Goal: Task Accomplishment & Management: Use online tool/utility

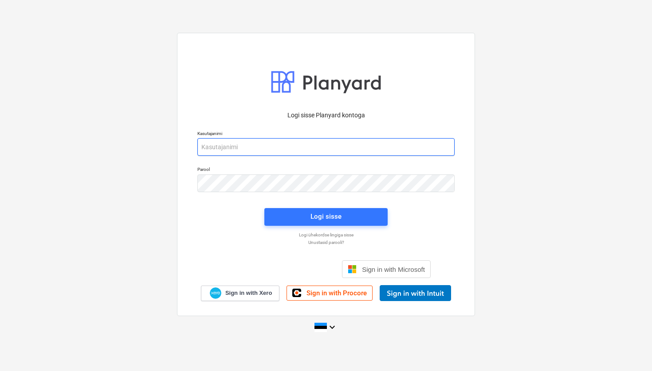
click at [285, 152] on input "email" at bounding box center [325, 147] width 257 height 18
type input "[EMAIL_ADDRESS][DOMAIN_NAME]"
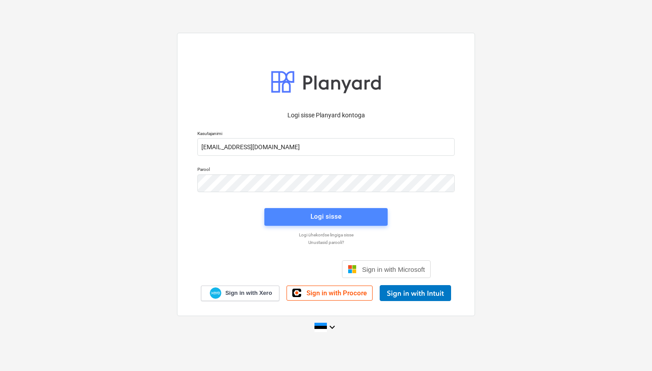
click at [364, 215] on span "Logi sisse" at bounding box center [326, 217] width 102 height 12
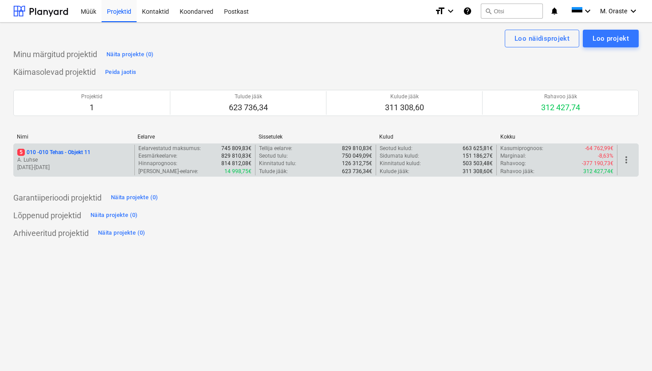
click at [51, 160] on p "A. Luhse" at bounding box center [73, 160] width 113 height 8
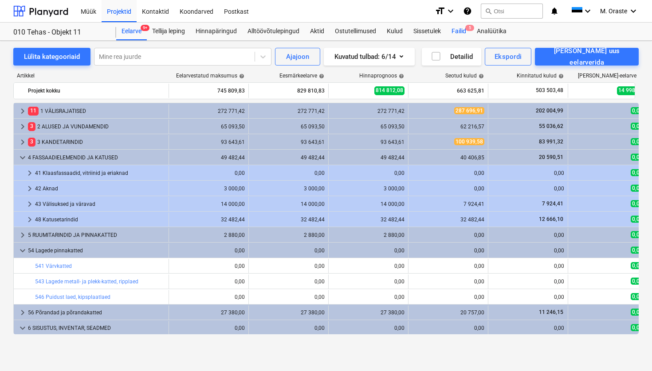
click at [459, 34] on div "Failid 5" at bounding box center [458, 32] width 25 height 18
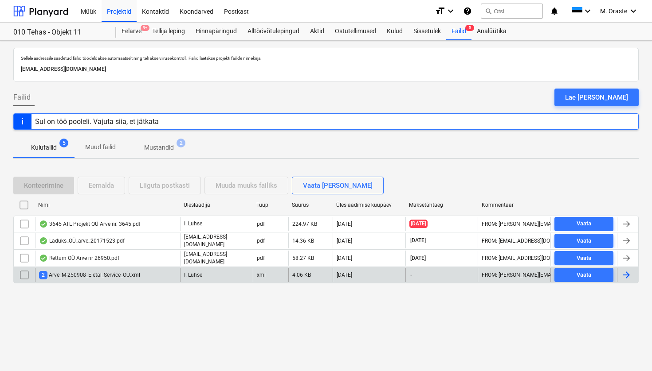
click at [152, 277] on div "2 Arve_M-250908_Eletal_Service_OÜ.xml" at bounding box center [107, 275] width 145 height 14
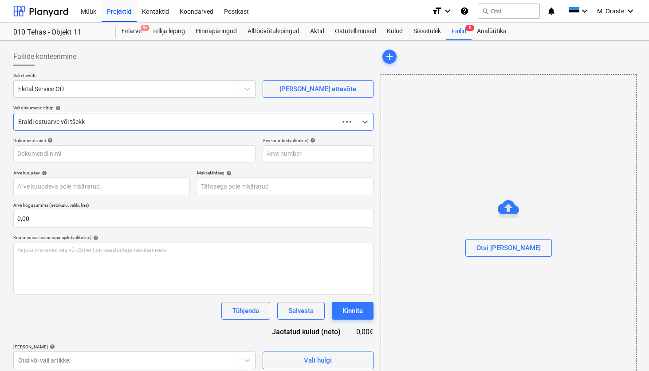
type input "M-250908"
type input "[DATE]"
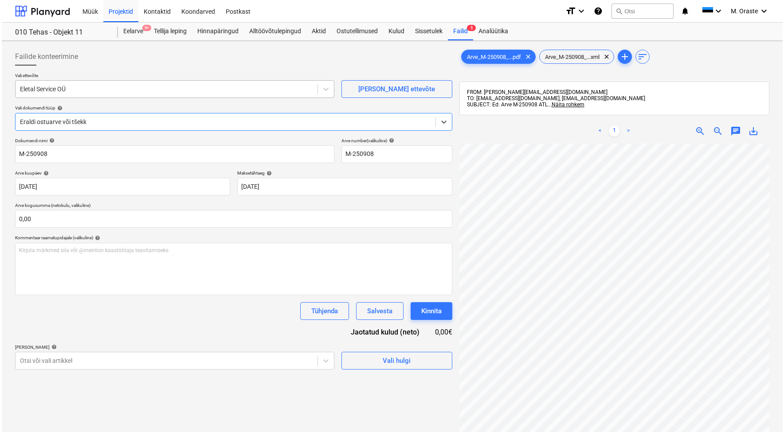
scroll to position [65, 0]
click at [407, 363] on div "Vali hulgi" at bounding box center [395, 361] width 28 height 12
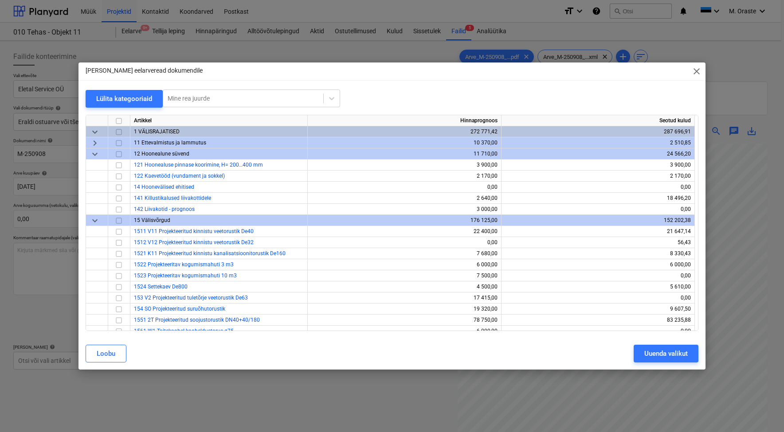
click at [98, 155] on span "keyboard_arrow_down" at bounding box center [95, 154] width 11 height 11
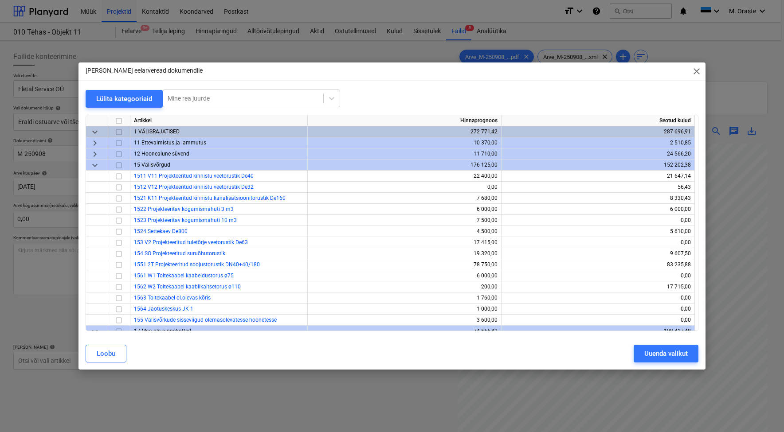
click at [94, 165] on span "keyboard_arrow_down" at bounding box center [95, 165] width 11 height 11
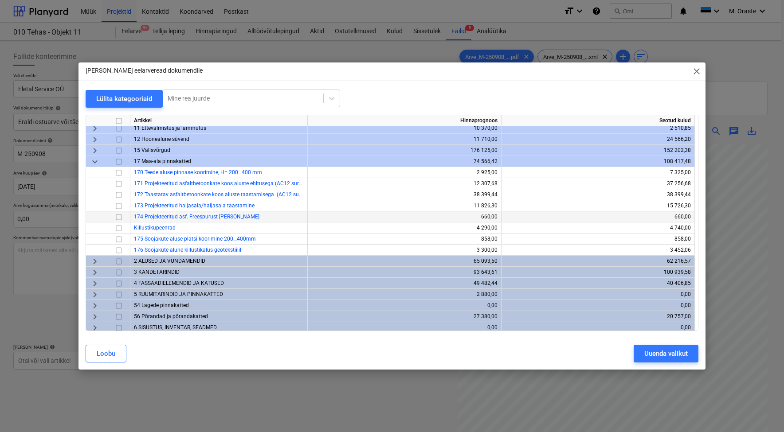
scroll to position [0, 0]
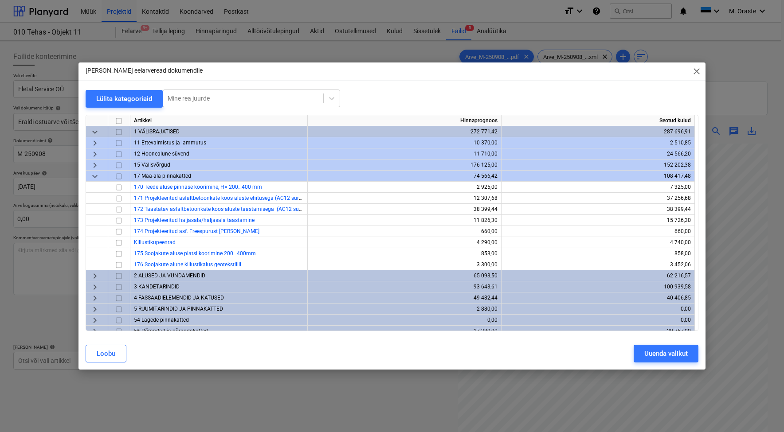
click at [97, 162] on span "keyboard_arrow_right" at bounding box center [95, 165] width 11 height 11
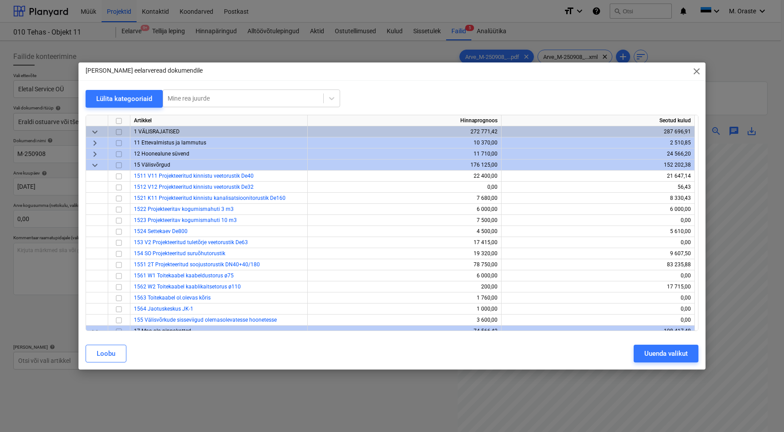
click at [96, 167] on span "keyboard_arrow_down" at bounding box center [95, 165] width 11 height 11
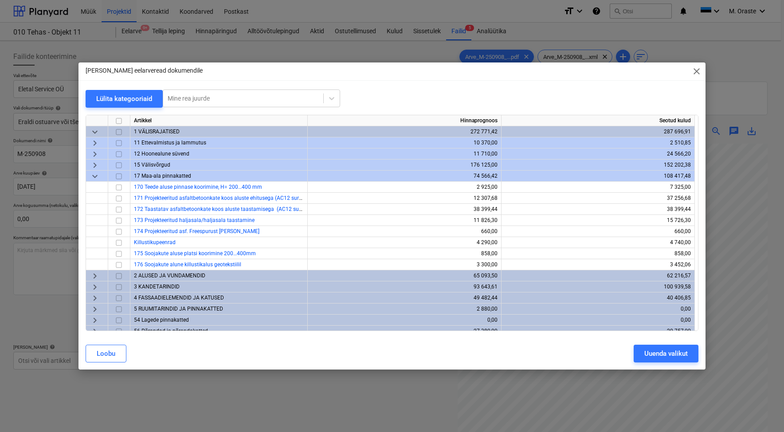
click at [94, 174] on span "keyboard_arrow_down" at bounding box center [95, 176] width 11 height 11
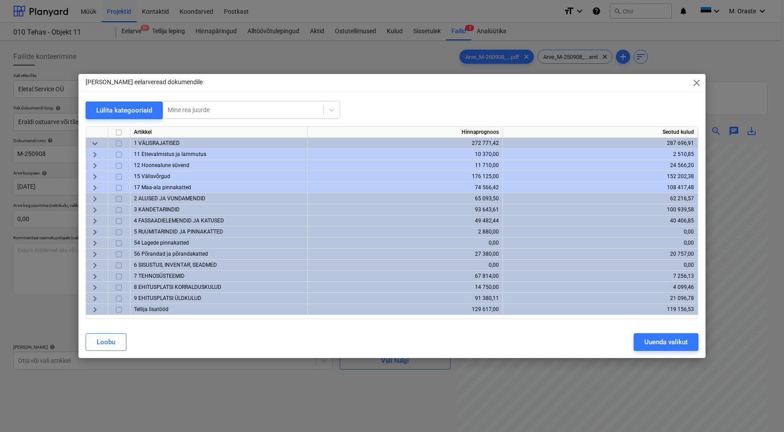
click at [98, 276] on span "keyboard_arrow_right" at bounding box center [95, 276] width 11 height 11
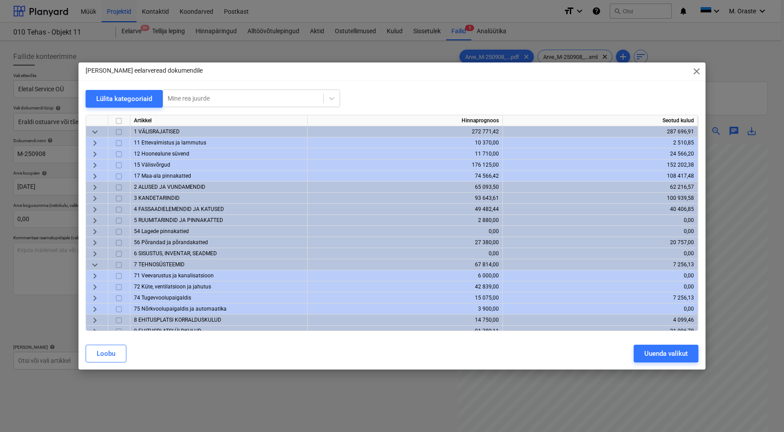
scroll to position [20, 0]
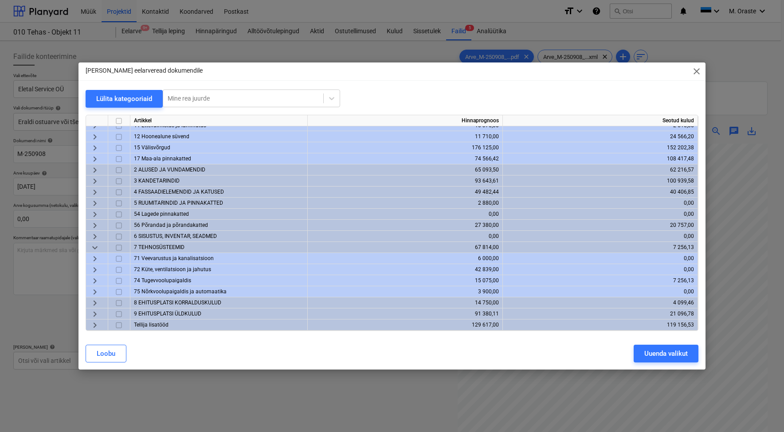
click at [94, 277] on span "keyboard_arrow_right" at bounding box center [95, 280] width 11 height 11
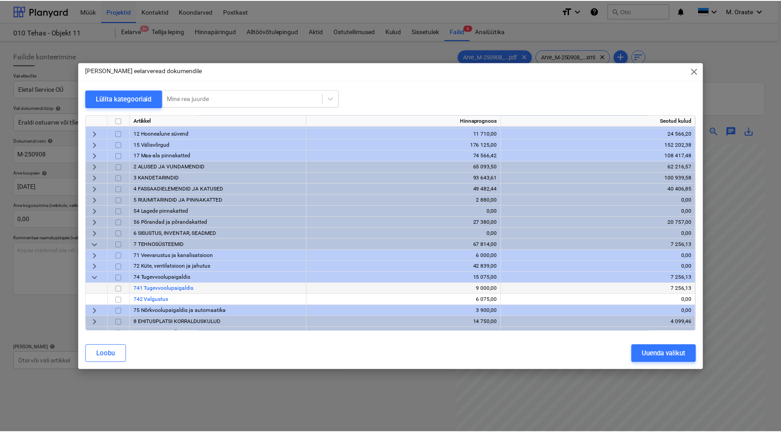
scroll to position [43, 0]
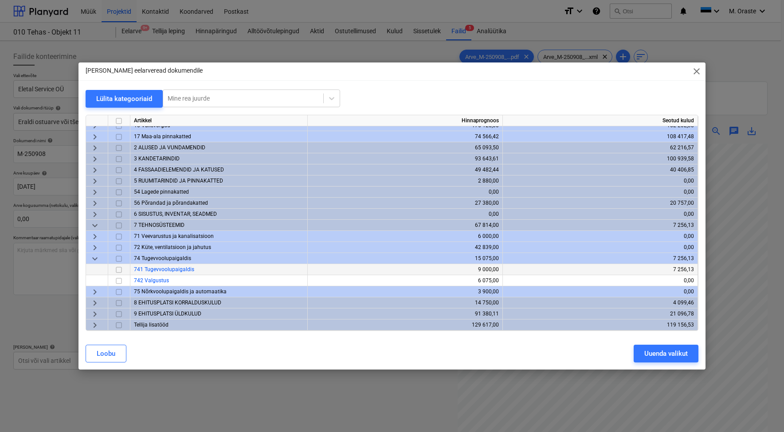
click at [120, 269] on input "checkbox" at bounding box center [118, 269] width 11 height 11
click at [120, 277] on input "checkbox" at bounding box center [118, 280] width 11 height 11
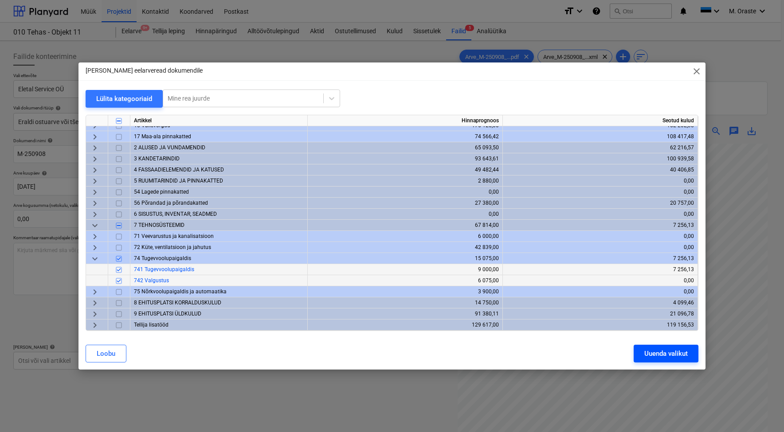
click at [651, 359] on div "Uuenda valikut" at bounding box center [665, 354] width 43 height 12
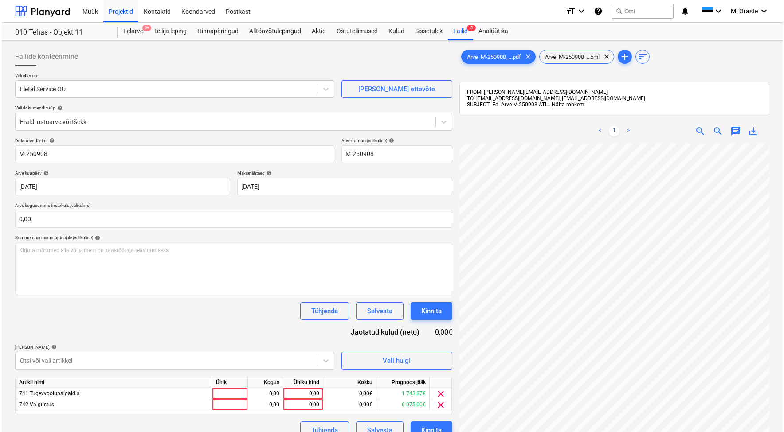
scroll to position [126, 0]
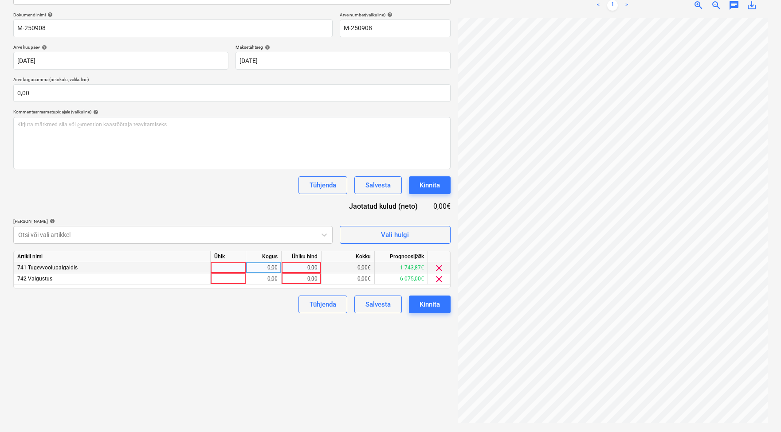
click at [236, 270] on div at bounding box center [228, 267] width 35 height 11
type input "kmpl"
click at [267, 264] on div "0,00" at bounding box center [264, 267] width 28 height 11
type input "1"
click at [306, 265] on div "0,00" at bounding box center [301, 267] width 32 height 11
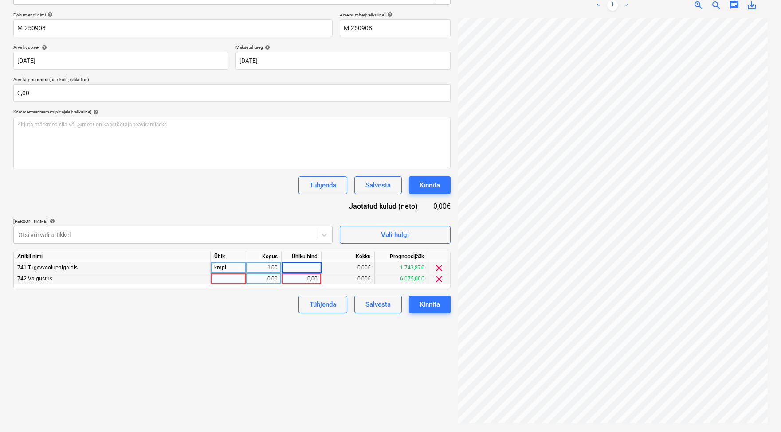
click at [231, 276] on div at bounding box center [228, 279] width 35 height 11
type input "kmpl"
click at [307, 281] on div "0,00" at bounding box center [301, 279] width 32 height 11
type input "2415"
click at [293, 341] on div "Failide konteerimine Vali ettevõte Eletal Service OÜ [PERSON_NAME] uus ettevõte…" at bounding box center [232, 173] width 444 height 510
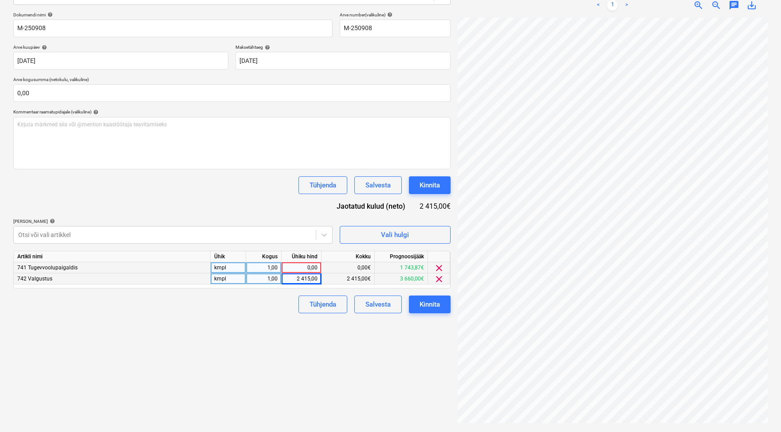
click at [253, 325] on div "Failide konteerimine Vali ettevõte Eletal Service OÜ [PERSON_NAME] uus ettevõte…" at bounding box center [232, 173] width 444 height 510
click at [289, 266] on div "0,00" at bounding box center [301, 267] width 32 height 11
type input "12615,01"
click at [275, 345] on div "Failide konteerimine Vali ettevõte Eletal Service OÜ [PERSON_NAME] uus ettevõte…" at bounding box center [232, 173] width 444 height 510
click at [275, 346] on div "Failide konteerimine Vali ettevõte Eletal Service OÜ [PERSON_NAME] uus ettevõte…" at bounding box center [232, 173] width 444 height 510
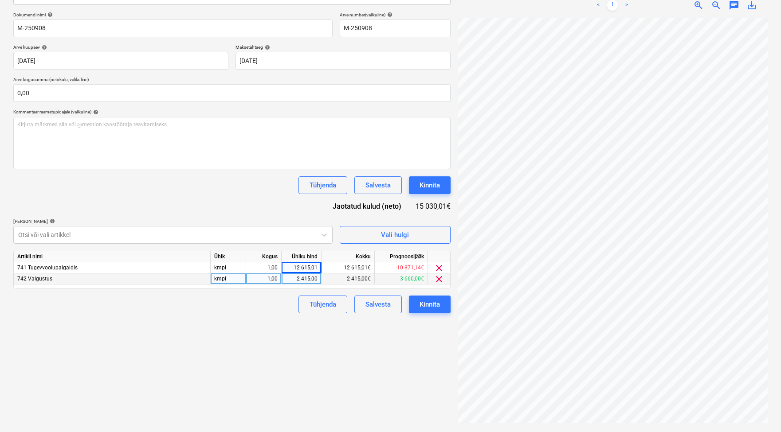
click at [300, 362] on div "Failide konteerimine Vali ettevõte Eletal Service OÜ [PERSON_NAME] uus ettevõte…" at bounding box center [232, 173] width 444 height 510
click at [428, 305] on div "Kinnita" at bounding box center [429, 305] width 20 height 12
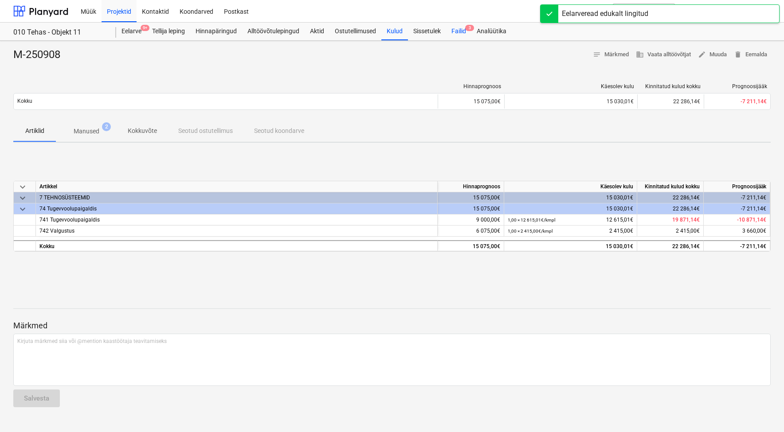
click at [462, 31] on div "Failid 3" at bounding box center [458, 32] width 25 height 18
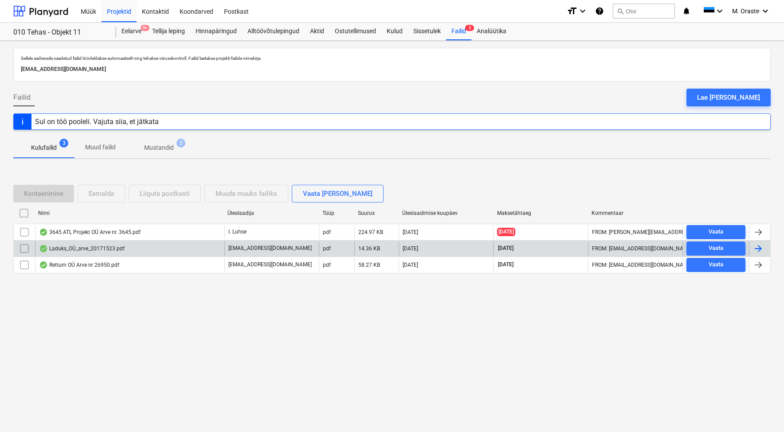
click at [101, 249] on div "Laduks_OÜ_arve_20171523.pdf" at bounding box center [82, 248] width 86 height 7
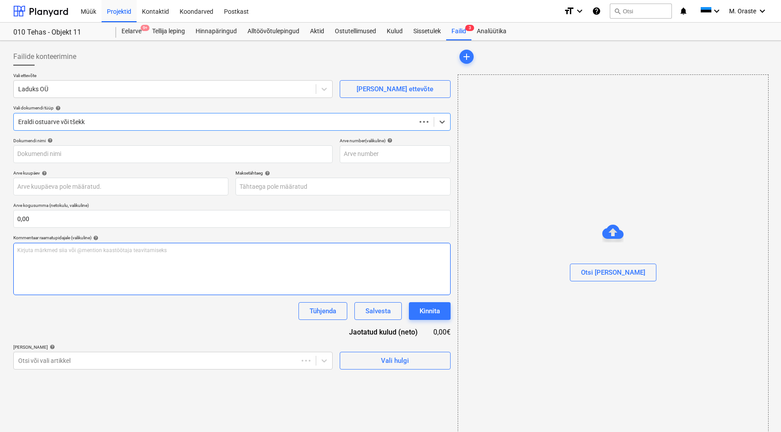
type input "20171523"
type input "[DATE]"
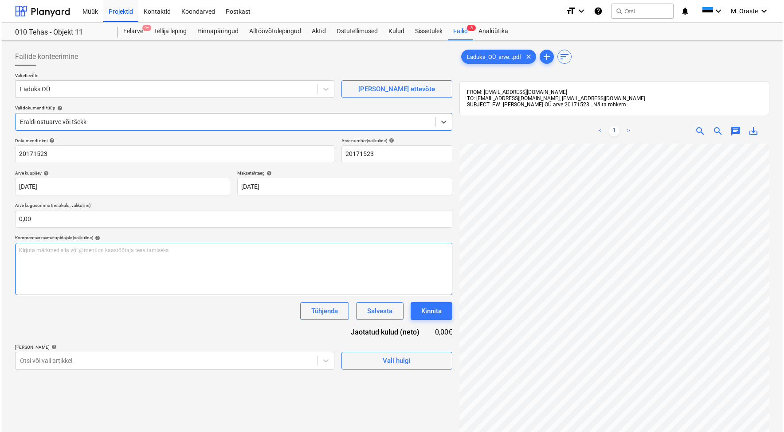
scroll to position [107, 0]
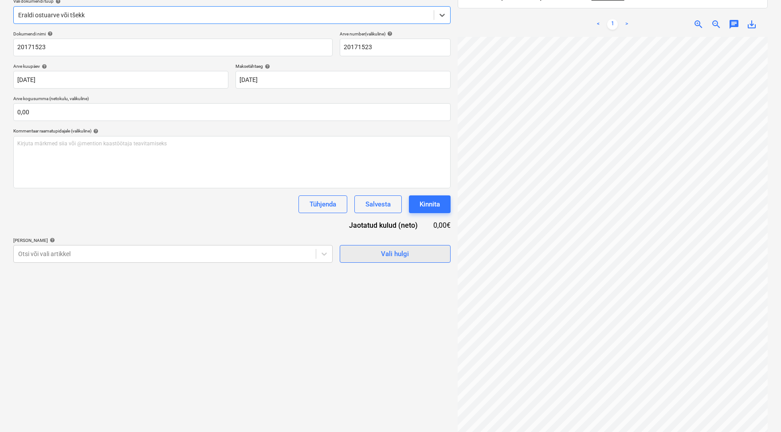
click at [422, 256] on span "Vali hulgi" at bounding box center [395, 254] width 89 height 12
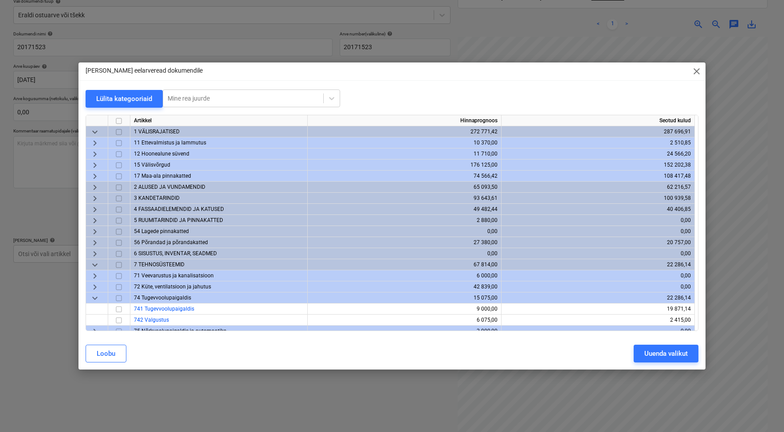
scroll to position [2, 0]
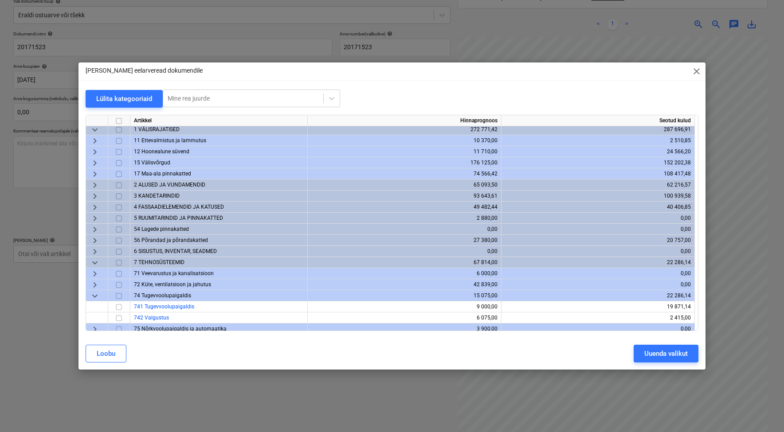
click at [97, 219] on span "keyboard_arrow_right" at bounding box center [95, 218] width 11 height 11
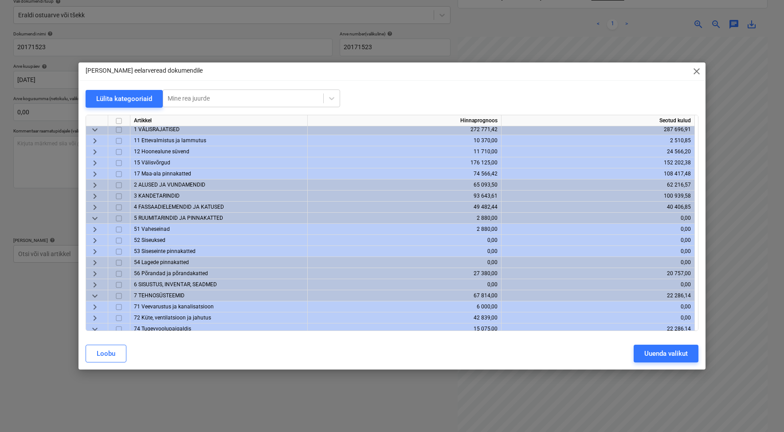
click at [97, 219] on span "keyboard_arrow_down" at bounding box center [95, 218] width 11 height 11
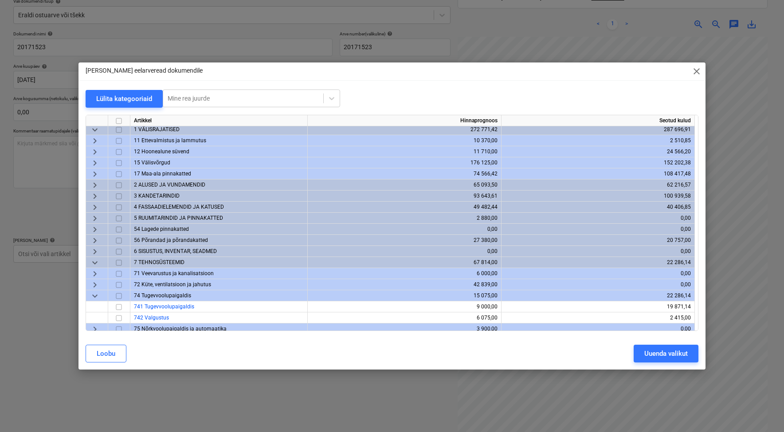
click at [98, 208] on span "keyboard_arrow_right" at bounding box center [95, 207] width 11 height 11
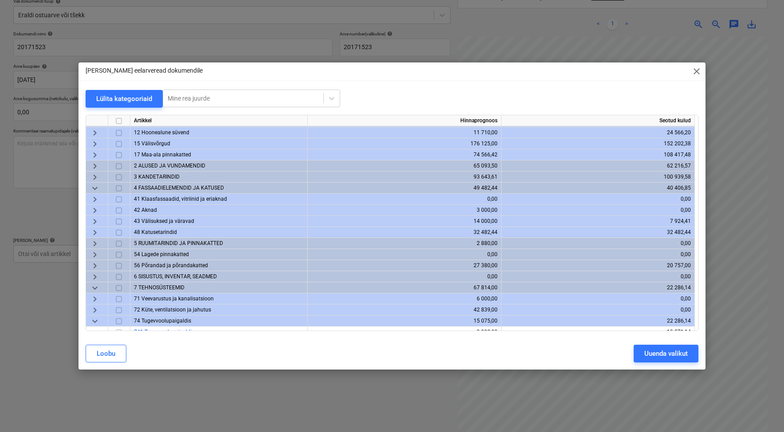
scroll to position [22, 0]
drag, startPoint x: 414, startPoint y: 82, endPoint x: 465, endPoint y: 70, distance: 51.5
click at [465, 70] on div "[PERSON_NAME] eelarveread dokumendile close Lülita kategooriaid Mine rea juurde…" at bounding box center [391, 216] width 627 height 307
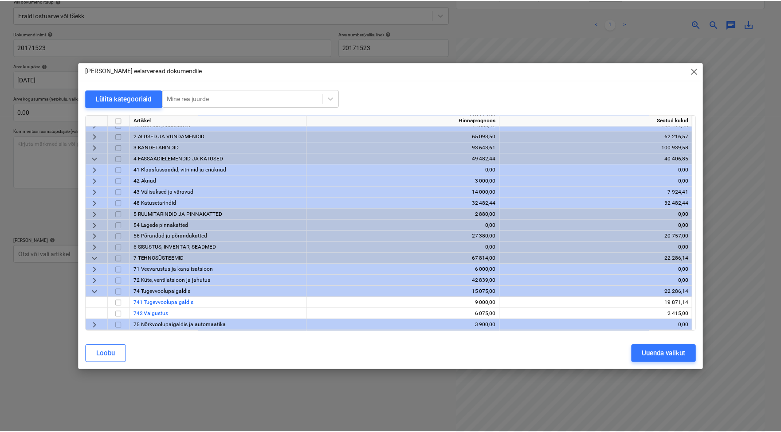
scroll to position [45, 0]
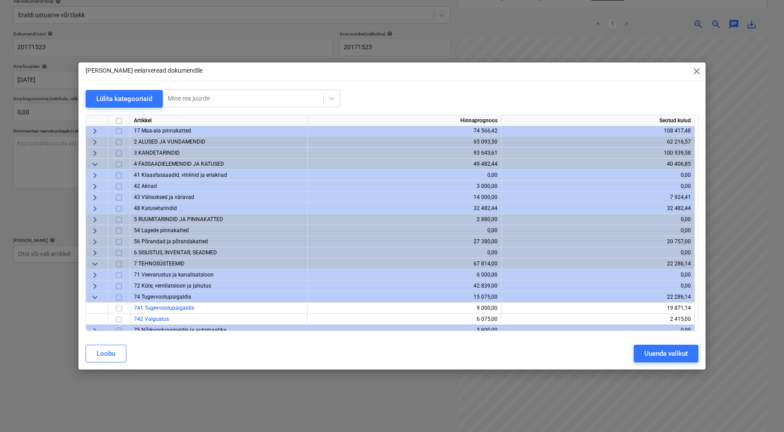
click at [121, 198] on input "checkbox" at bounding box center [118, 197] width 11 height 11
click at [651, 348] on div "Uuenda valikut" at bounding box center [665, 354] width 43 height 12
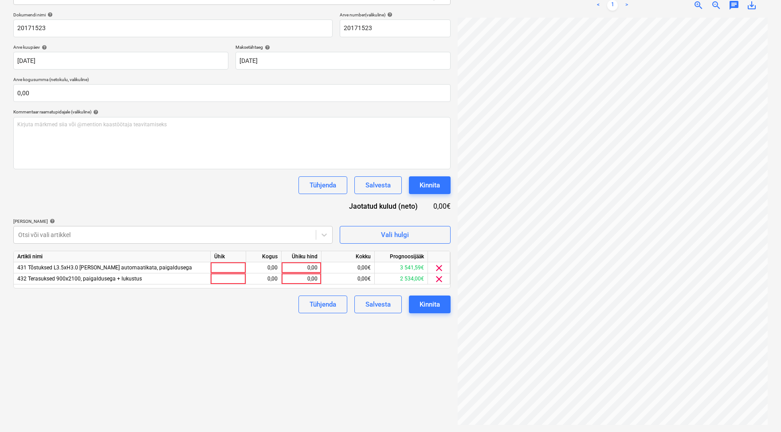
scroll to position [126, 0]
click at [226, 263] on div at bounding box center [228, 267] width 35 height 11
type input "kmpl"
click at [312, 263] on div "0,00" at bounding box center [301, 267] width 32 height 11
click at [438, 281] on span "clear" at bounding box center [439, 279] width 11 height 11
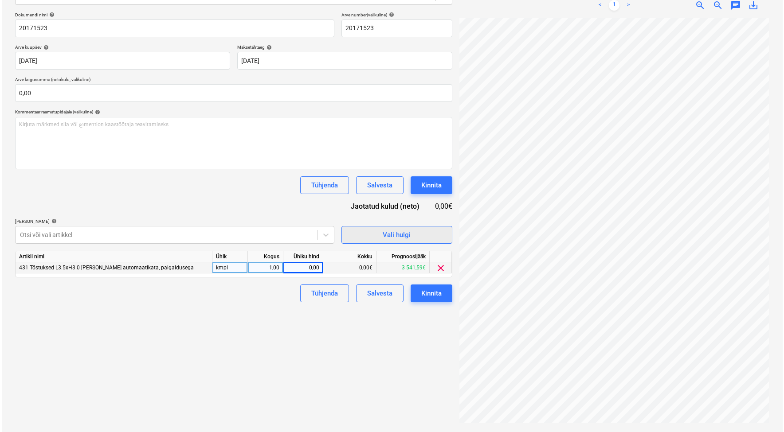
scroll to position [66, 25]
click at [299, 267] on div "0,00" at bounding box center [301, 267] width 32 height 11
type input "2304,43"
click at [434, 295] on div "Kinnita" at bounding box center [429, 294] width 20 height 12
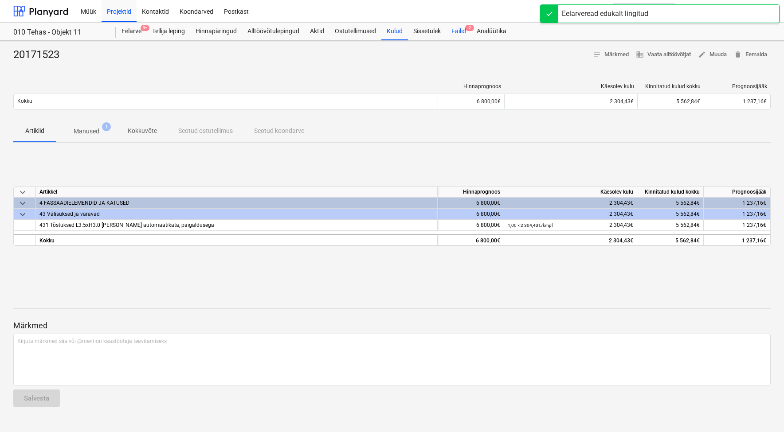
click at [465, 28] on div "Failid 2" at bounding box center [458, 32] width 25 height 18
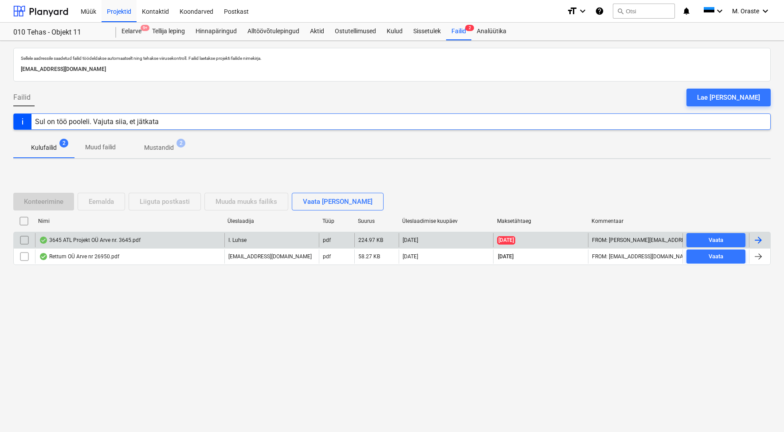
click at [121, 241] on div "3645 ATL Projekt OÜ Arve nr. 3645.pdf" at bounding box center [90, 240] width 102 height 7
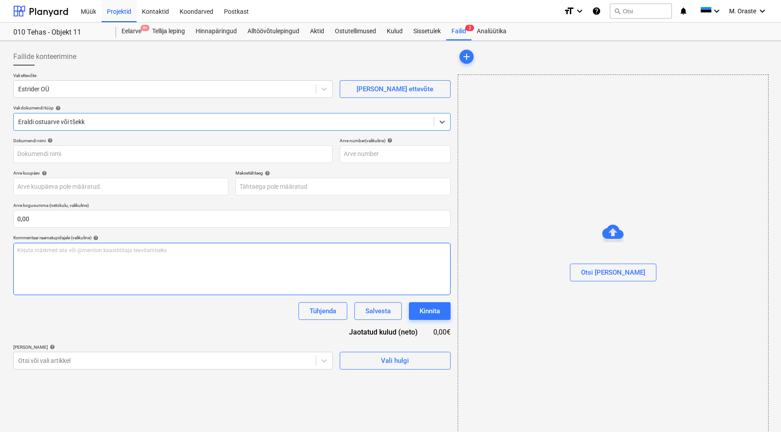
type input "3645"
type input "[DATE]"
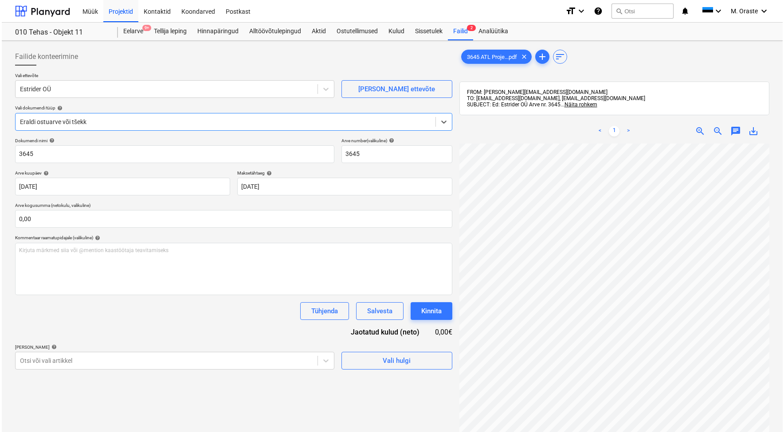
scroll to position [126, 0]
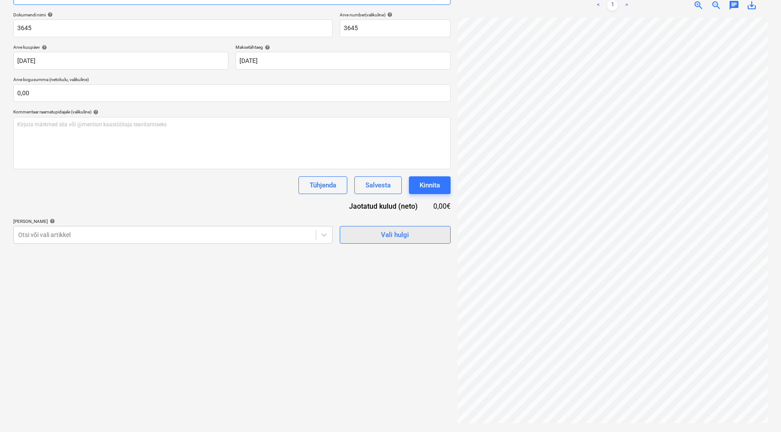
click at [381, 235] on div "Vali hulgi" at bounding box center [395, 235] width 28 height 12
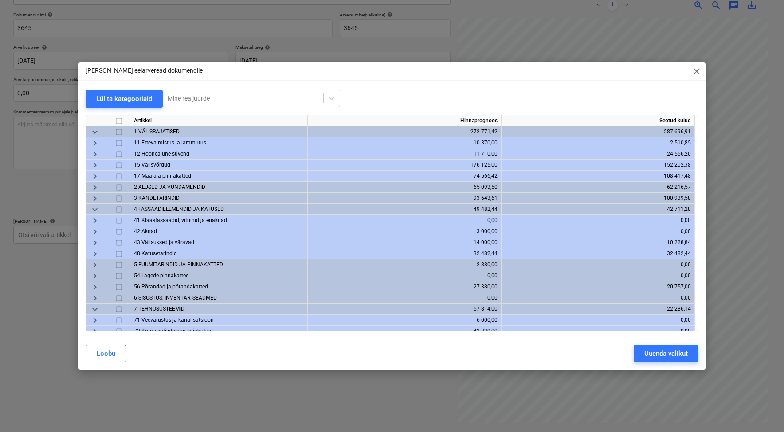
scroll to position [84, 0]
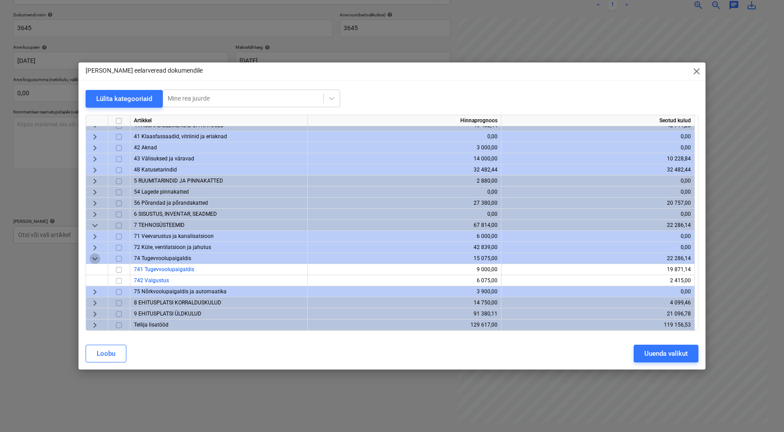
click at [98, 259] on span "keyboard_arrow_down" at bounding box center [95, 258] width 11 height 11
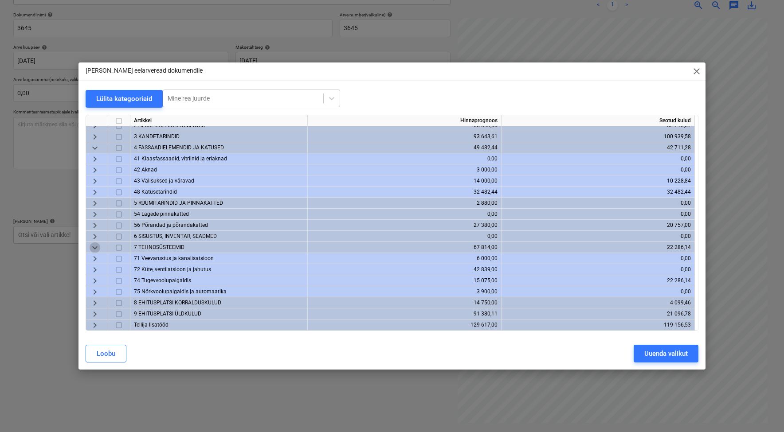
click at [92, 247] on span "keyboard_arrow_down" at bounding box center [95, 247] width 11 height 11
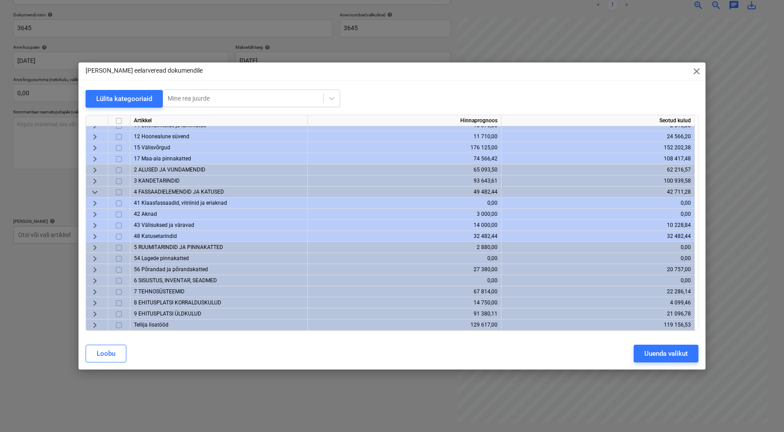
drag, startPoint x: 98, startPoint y: 327, endPoint x: 167, endPoint y: 310, distance: 71.1
click at [98, 327] on span "keyboard_arrow_right" at bounding box center [95, 325] width 11 height 11
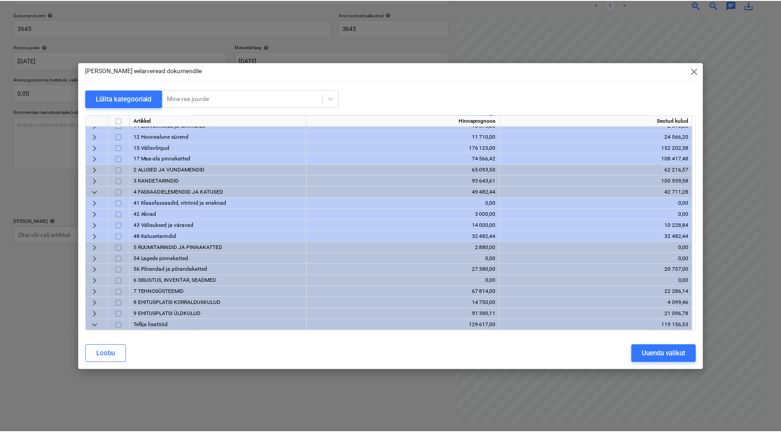
scroll to position [95, 0]
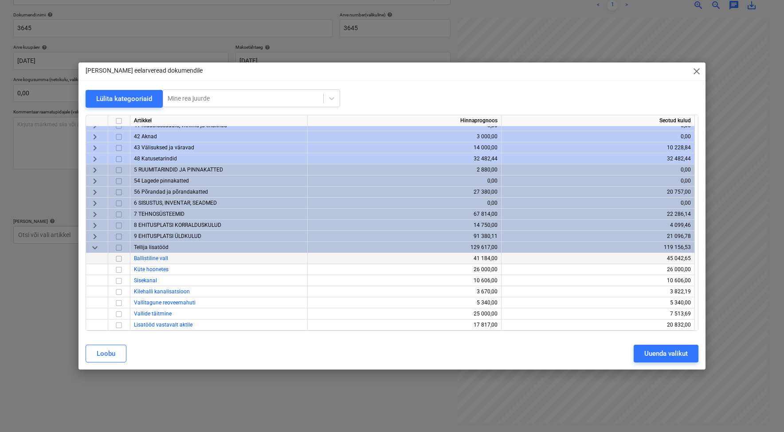
click at [115, 258] on input "checkbox" at bounding box center [118, 258] width 11 height 11
click at [120, 261] on input "checkbox" at bounding box center [118, 258] width 11 height 11
click at [121, 315] on input "checkbox" at bounding box center [118, 314] width 11 height 11
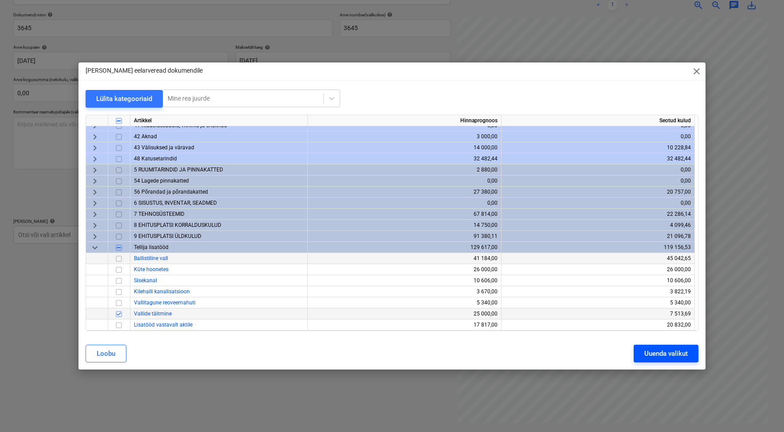
click at [651, 348] on button "Uuenda valikut" at bounding box center [665, 354] width 65 height 18
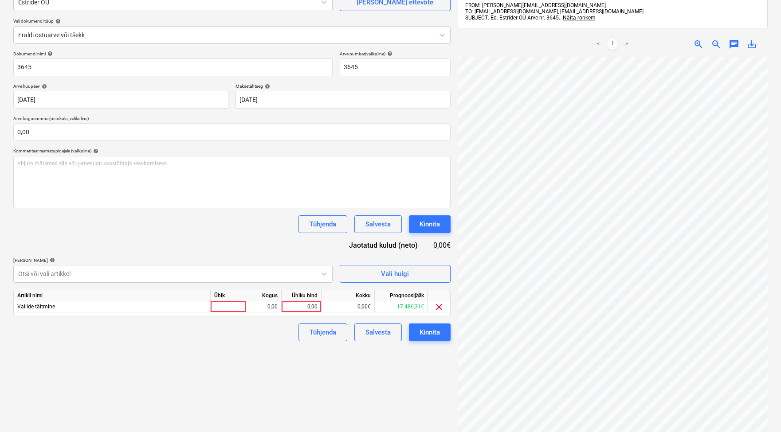
scroll to position [126, 0]
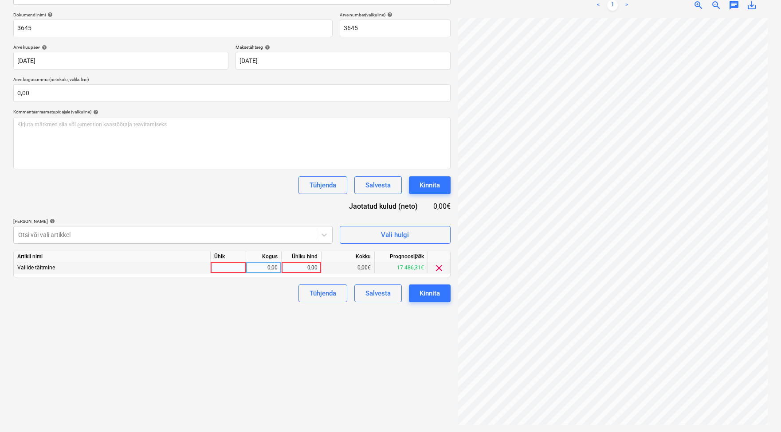
click at [239, 271] on div at bounding box center [228, 267] width 35 height 11
click at [236, 270] on input at bounding box center [228, 267] width 35 height 11
type input "kmpl"
click at [305, 266] on div "0,00" at bounding box center [301, 267] width 32 height 11
type input "8"
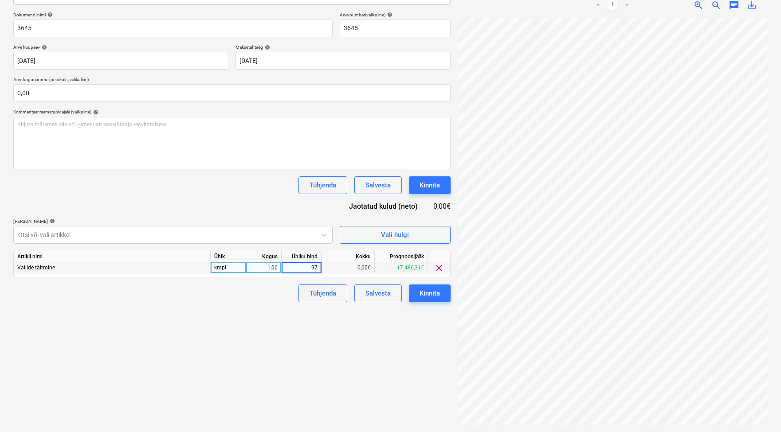
type input "971"
click at [240, 371] on div "Failide konteerimine Vali ettevõte Estrider OÜ [PERSON_NAME] uus ettevõte Vali …" at bounding box center [232, 173] width 444 height 510
click at [431, 293] on div "Kinnita" at bounding box center [429, 294] width 20 height 12
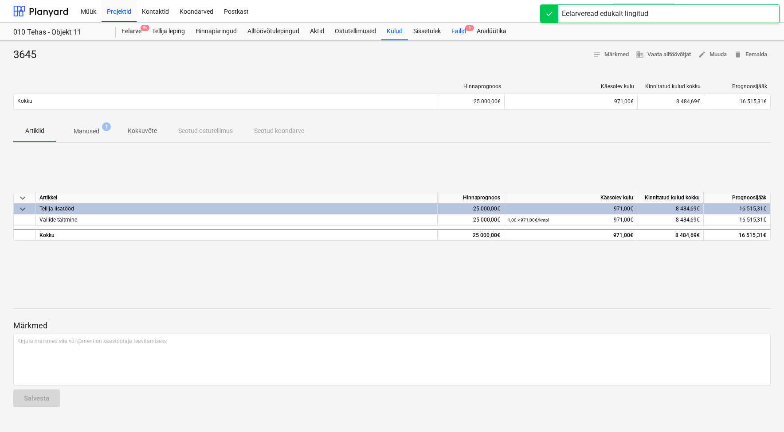
click at [462, 27] on div "Failid 1" at bounding box center [458, 32] width 25 height 18
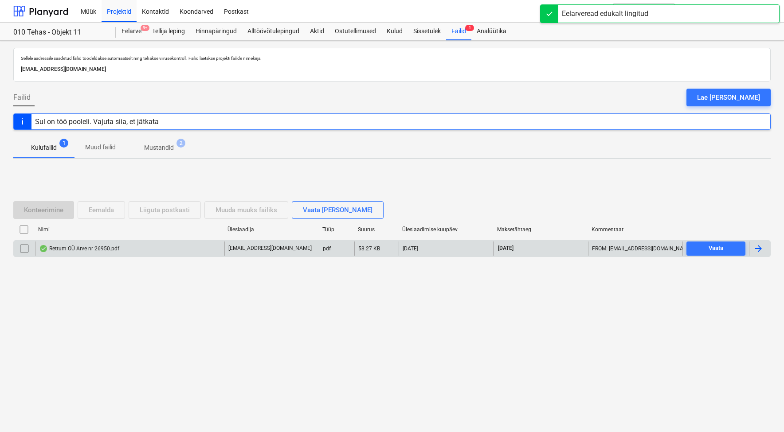
click at [65, 242] on div "Rettum OÜ Arve nr 26950.pdf" at bounding box center [129, 249] width 189 height 14
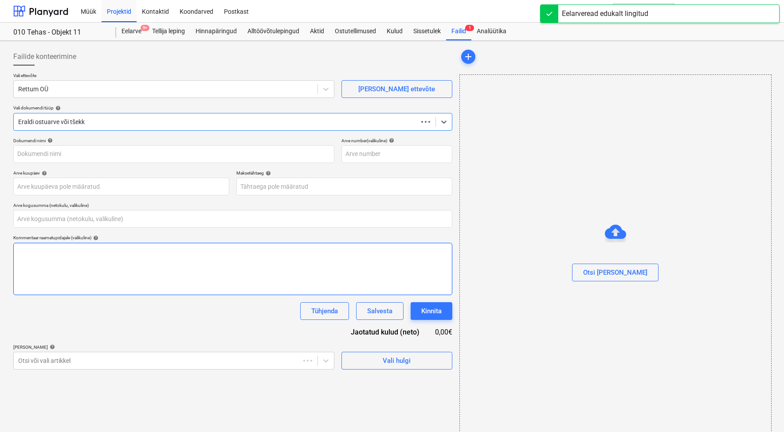
type input "0,00"
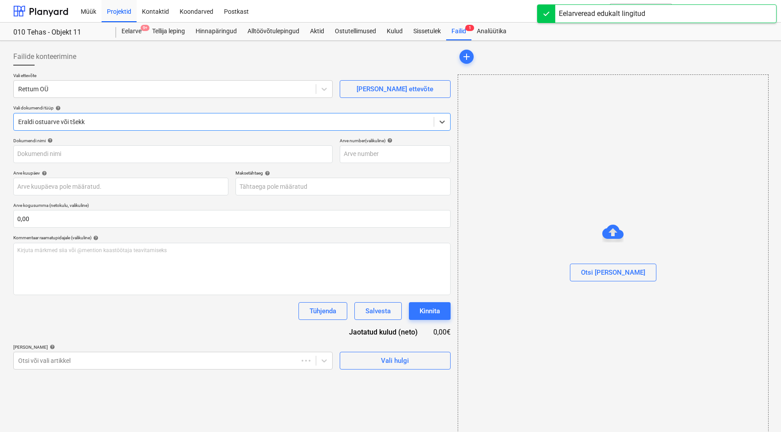
type input "26950"
type input "[DATE]"
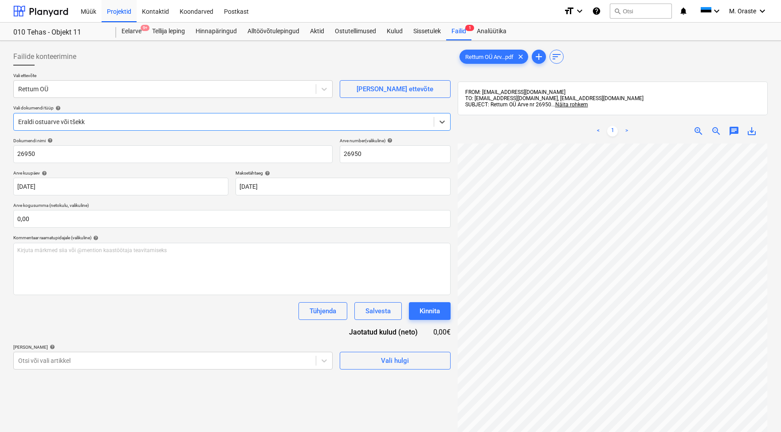
scroll to position [66, 25]
click at [651, 131] on span "save_alt" at bounding box center [751, 131] width 11 height 11
